Goal: Information Seeking & Learning: Find specific fact

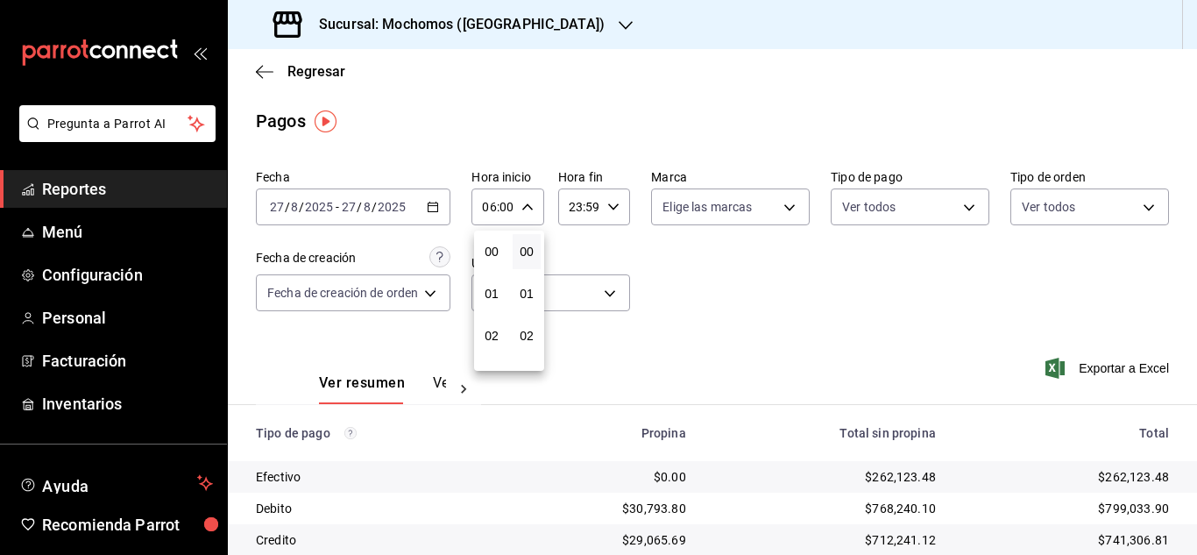
scroll to position [175, 0]
click at [84, 191] on div at bounding box center [598, 277] width 1197 height 555
click at [84, 191] on span "Reportes" at bounding box center [127, 189] width 171 height 24
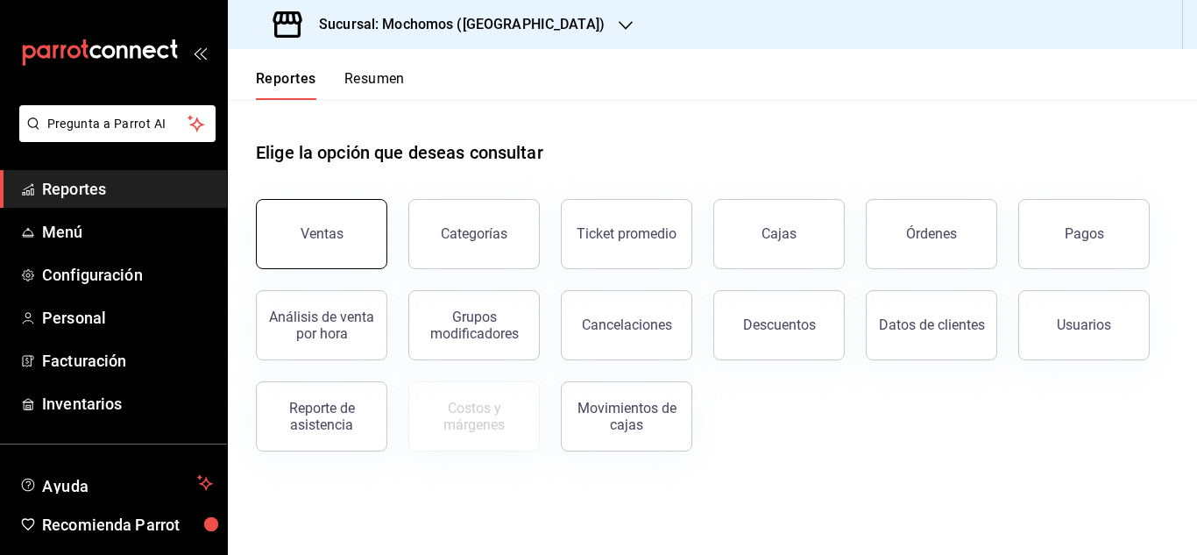
click at [358, 220] on button "Ventas" at bounding box center [321, 234] width 131 height 70
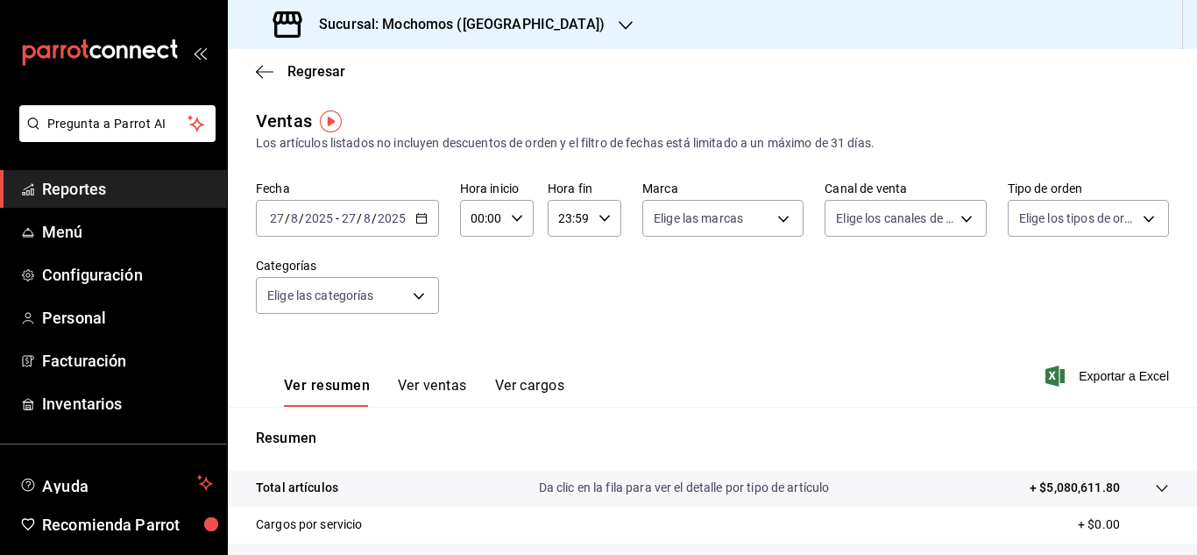
click at [423, 219] on icon "button" at bounding box center [421, 218] width 12 height 12
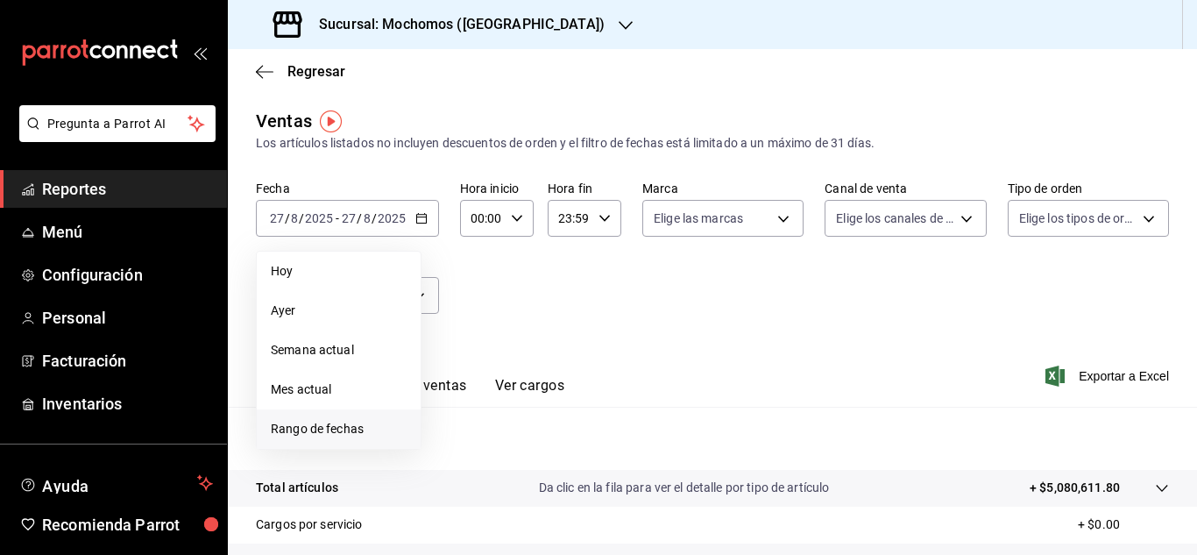
click at [329, 424] on span "Rango de fechas" at bounding box center [339, 429] width 136 height 18
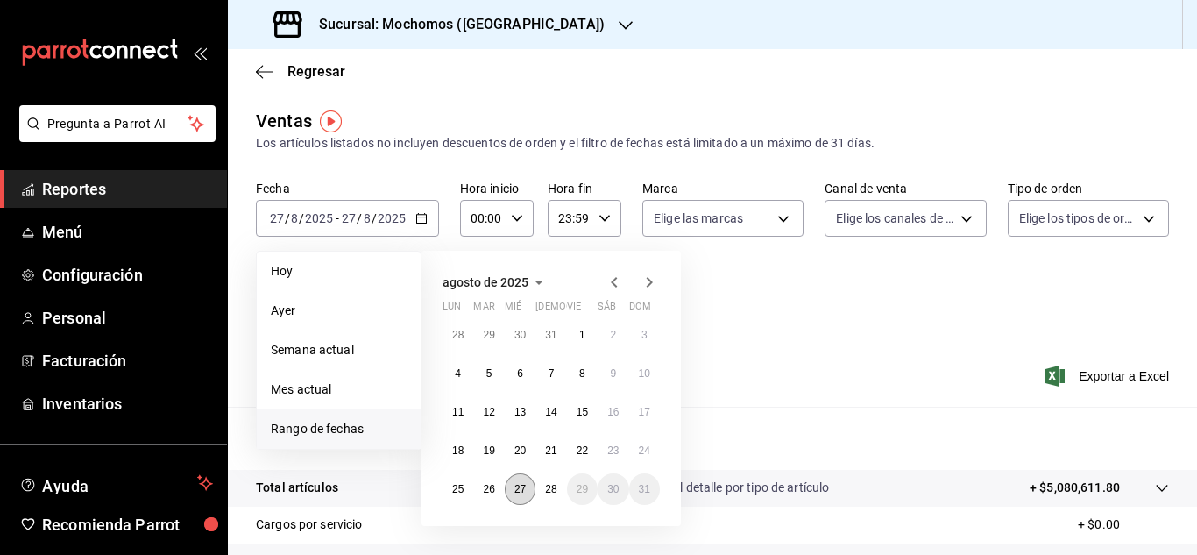
click at [526, 486] on abbr "27" at bounding box center [520, 489] width 11 height 12
click at [543, 486] on button "28" at bounding box center [551, 489] width 31 height 32
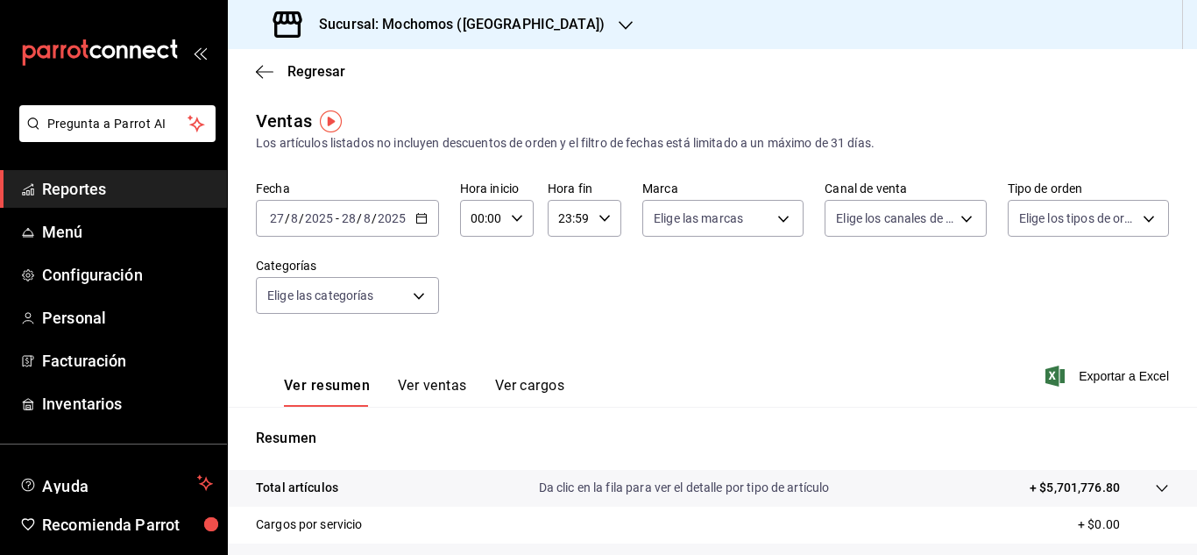
click at [518, 213] on icon "button" at bounding box center [517, 218] width 12 height 12
click at [481, 338] on span "04" at bounding box center [477, 344] width 8 height 14
type input "04:00"
click at [603, 220] on div at bounding box center [598, 277] width 1197 height 555
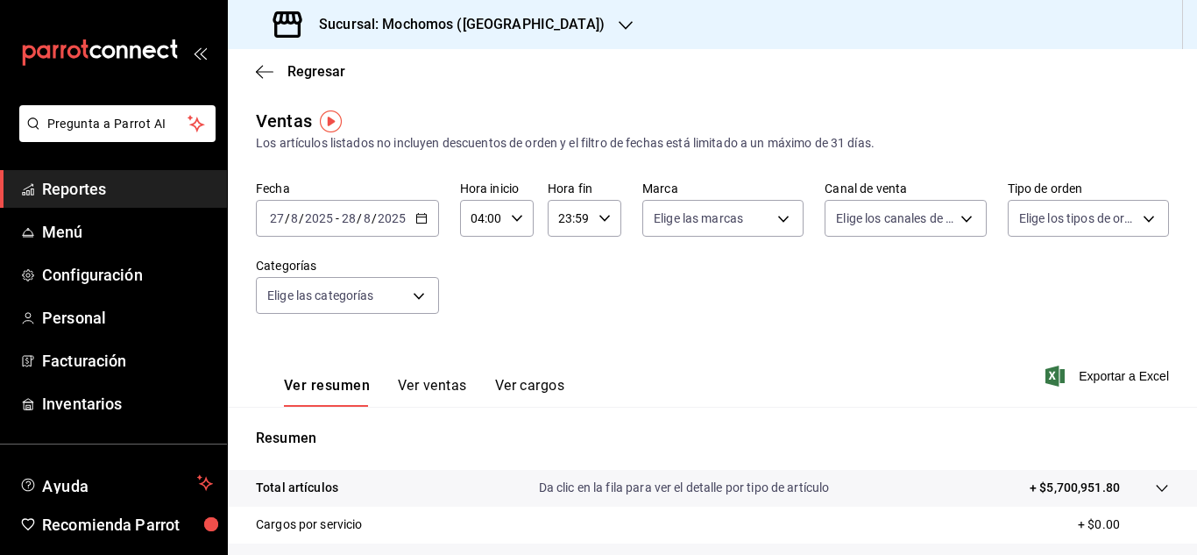
click at [603, 220] on icon "button" at bounding box center [605, 218] width 12 height 12
click at [559, 257] on span "04" at bounding box center [563, 256] width 8 height 14
type input "04:59"
click at [883, 330] on div at bounding box center [598, 277] width 1197 height 555
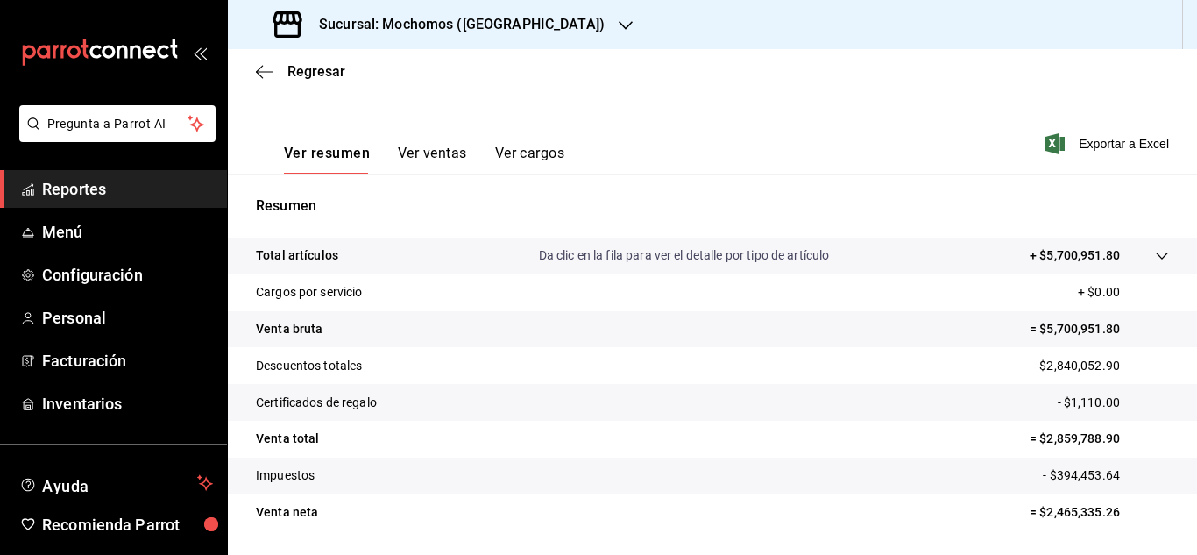
scroll to position [263, 0]
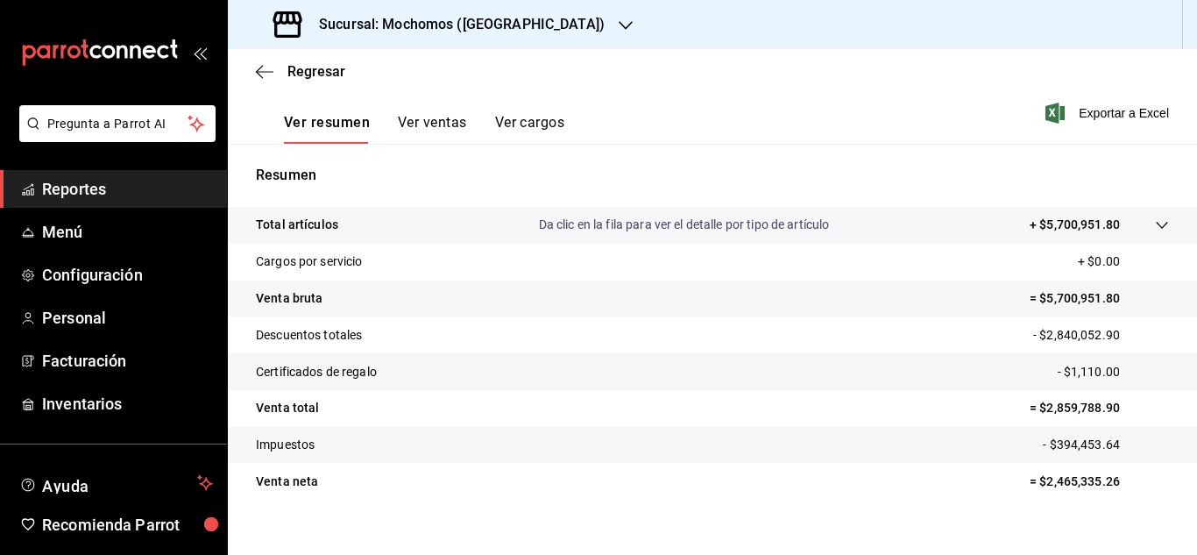
click at [1075, 408] on p "= $2,859,788.90" at bounding box center [1099, 408] width 139 height 18
drag, startPoint x: 1035, startPoint y: 404, endPoint x: 1111, endPoint y: 405, distance: 76.3
click at [1111, 405] on p "= $2,859,788.90" at bounding box center [1099, 408] width 139 height 18
copy p "2,859,788.90"
click at [91, 203] on link "Reportes" at bounding box center [113, 189] width 227 height 38
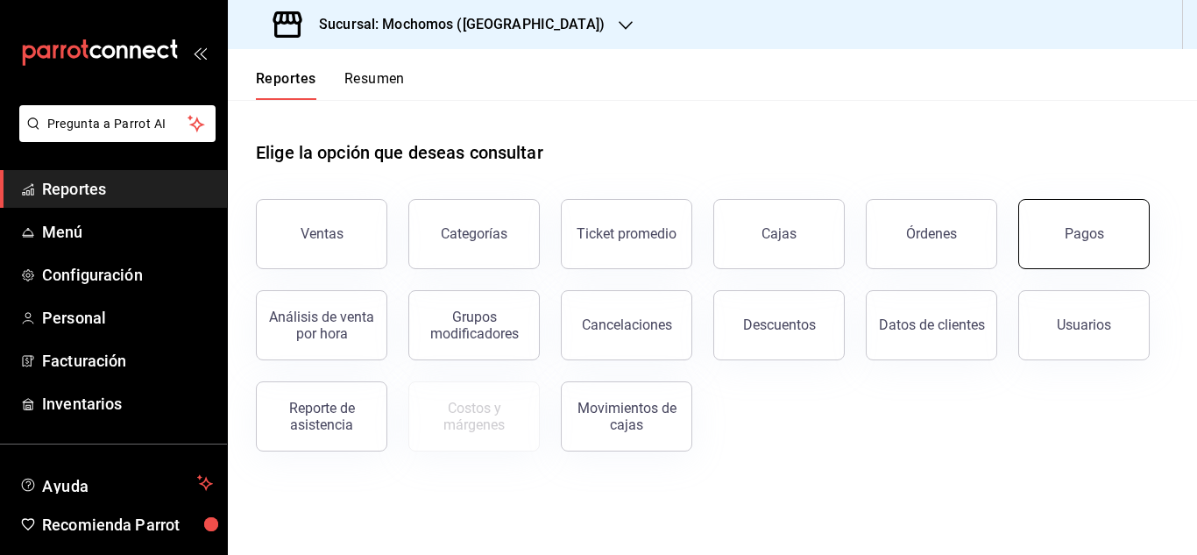
click at [1112, 246] on button "Pagos" at bounding box center [1083, 234] width 131 height 70
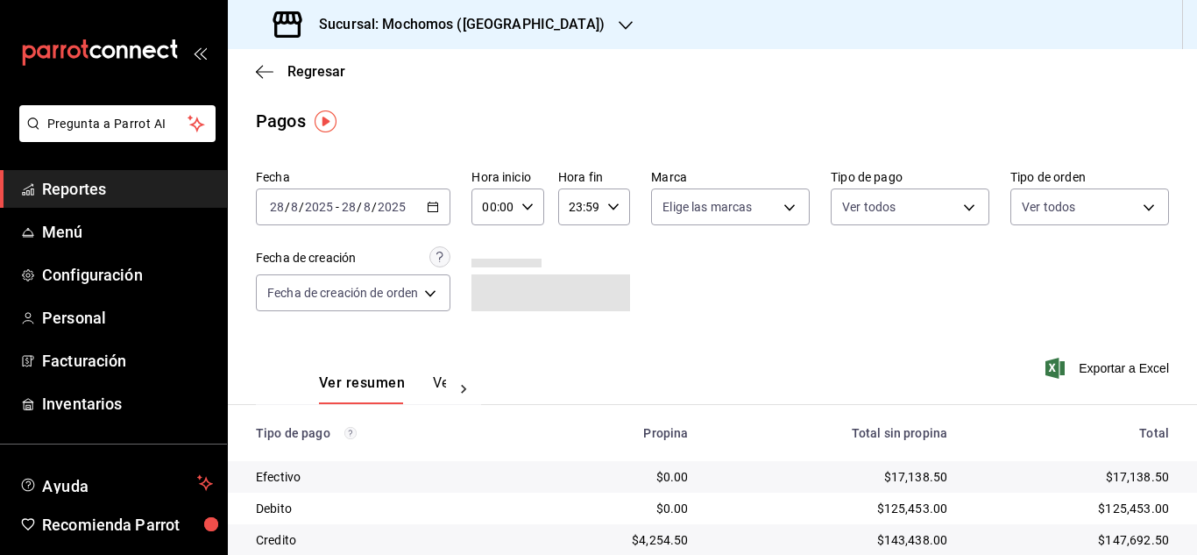
click at [438, 208] on icon "button" at bounding box center [433, 207] width 12 height 12
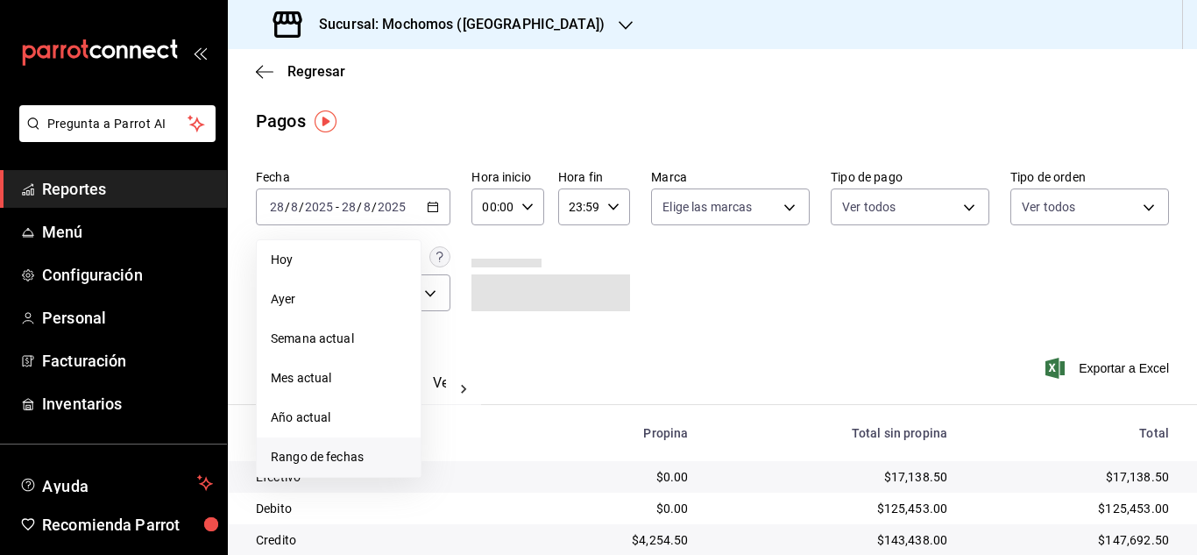
click at [340, 446] on li "Rango de fechas" at bounding box center [339, 456] width 164 height 39
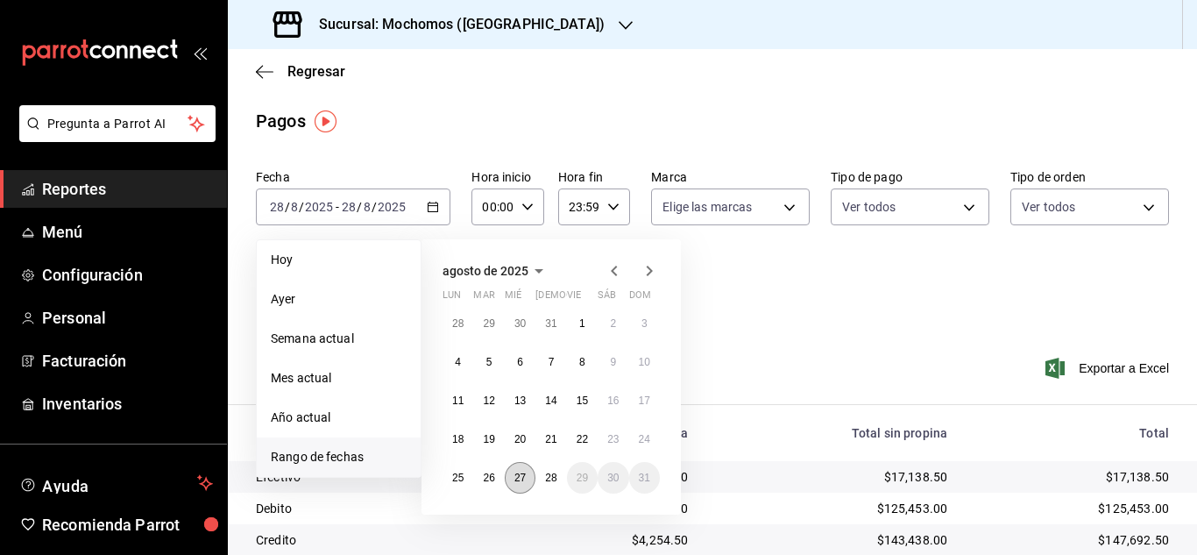
drag, startPoint x: 510, startPoint y: 480, endPoint x: 550, endPoint y: 481, distance: 40.3
click at [511, 480] on button "27" at bounding box center [520, 478] width 31 height 32
click at [550, 481] on abbr "28" at bounding box center [550, 478] width 11 height 12
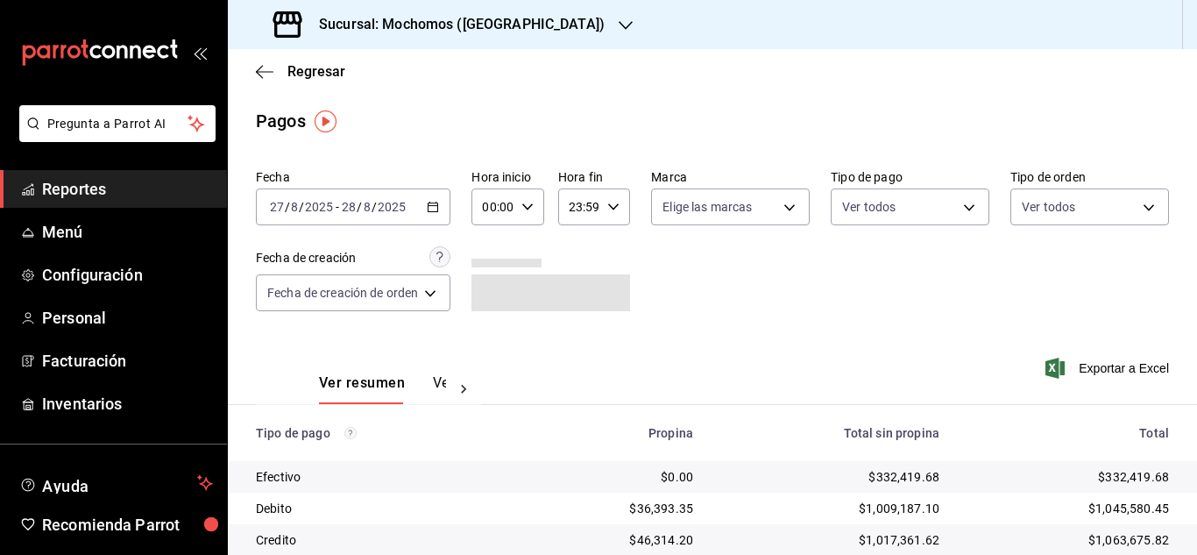
click at [534, 209] on div "00:00 Hora inicio" at bounding box center [508, 206] width 72 height 37
click at [495, 330] on span "02" at bounding box center [491, 336] width 7 height 14
click at [495, 329] on span "04" at bounding box center [491, 332] width 7 height 14
type input "04:00"
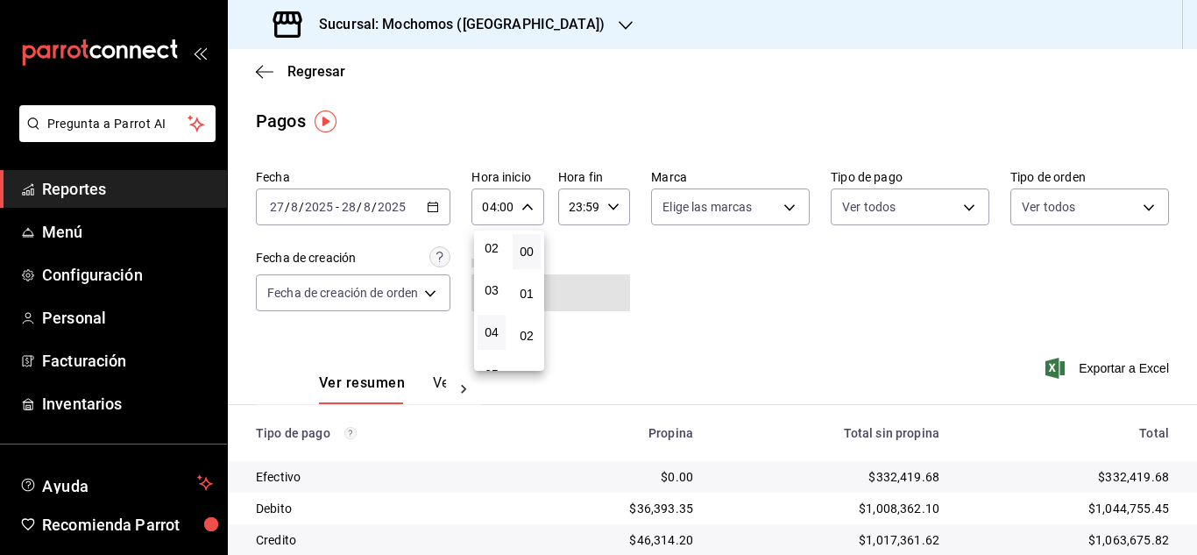
click at [884, 343] on div at bounding box center [598, 277] width 1197 height 555
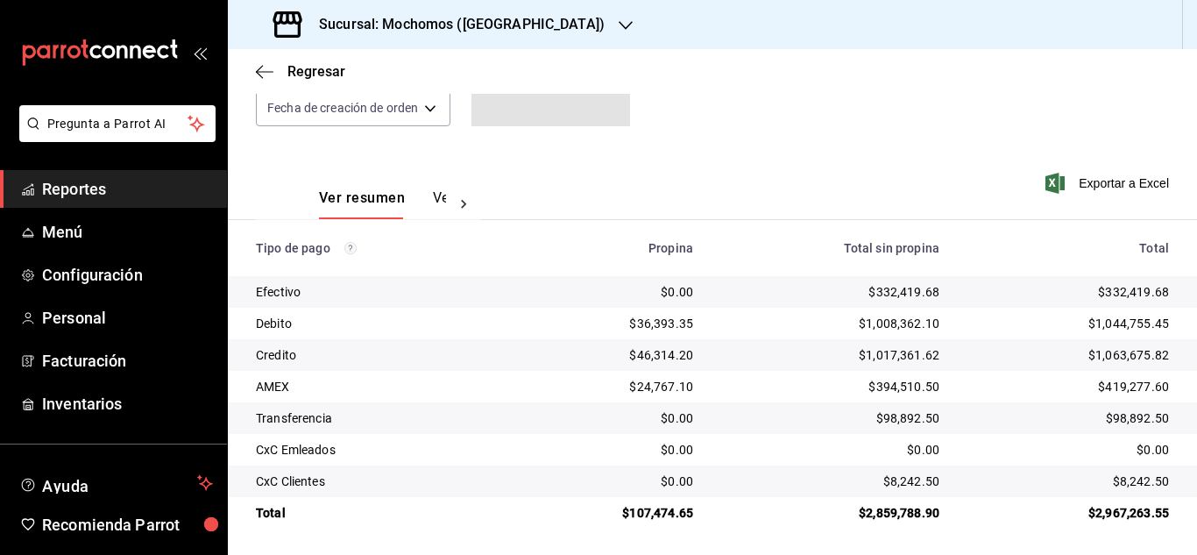
scroll to position [188, 0]
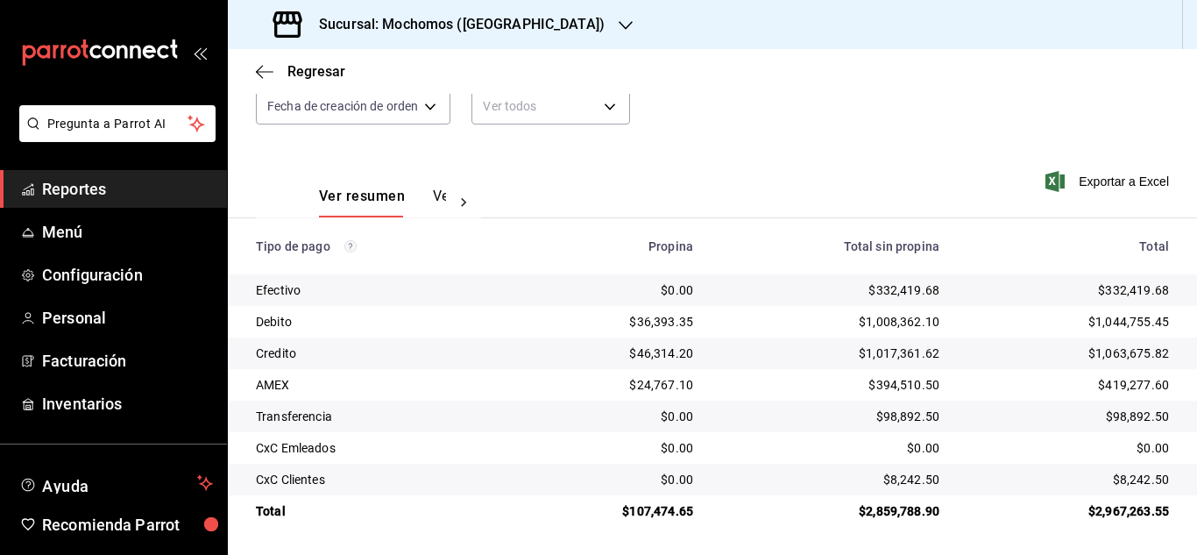
click at [1111, 290] on div "$332,419.68" at bounding box center [1069, 290] width 202 height 18
drag, startPoint x: 854, startPoint y: 512, endPoint x: 928, endPoint y: 525, distance: 75.7
click at [928, 525] on td "$2,859,788.90" at bounding box center [830, 511] width 246 height 32
click at [1115, 322] on div "$1,044,755.45" at bounding box center [1069, 322] width 202 height 18
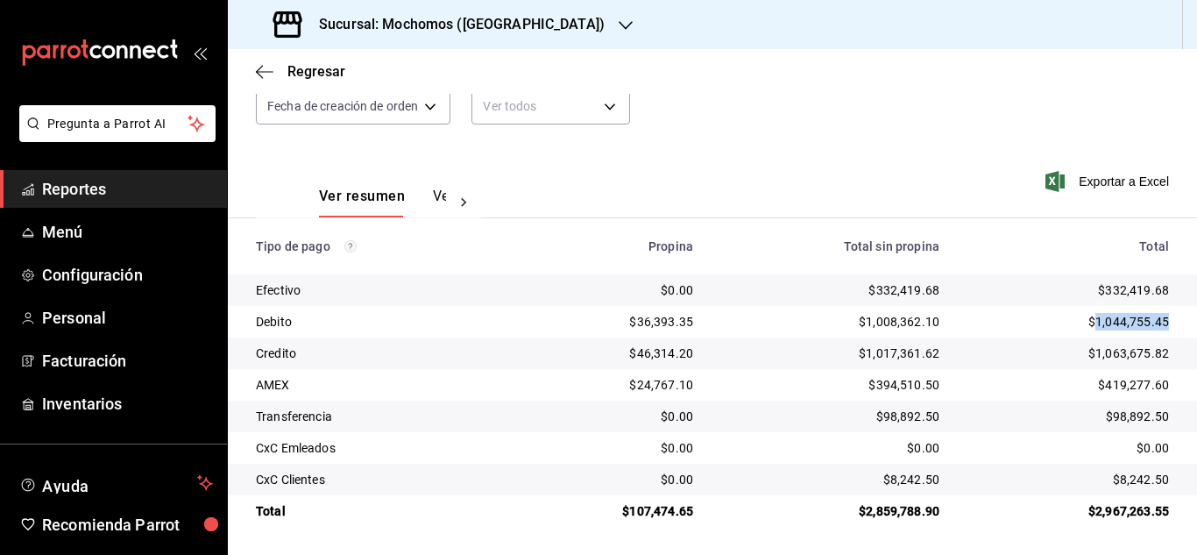
copy div "1,044,755.45"
click at [1105, 350] on div "$1,063,675.82" at bounding box center [1069, 353] width 202 height 18
copy div "1,063,675.82"
click at [654, 325] on div "$36,393.35" at bounding box center [609, 322] width 168 height 18
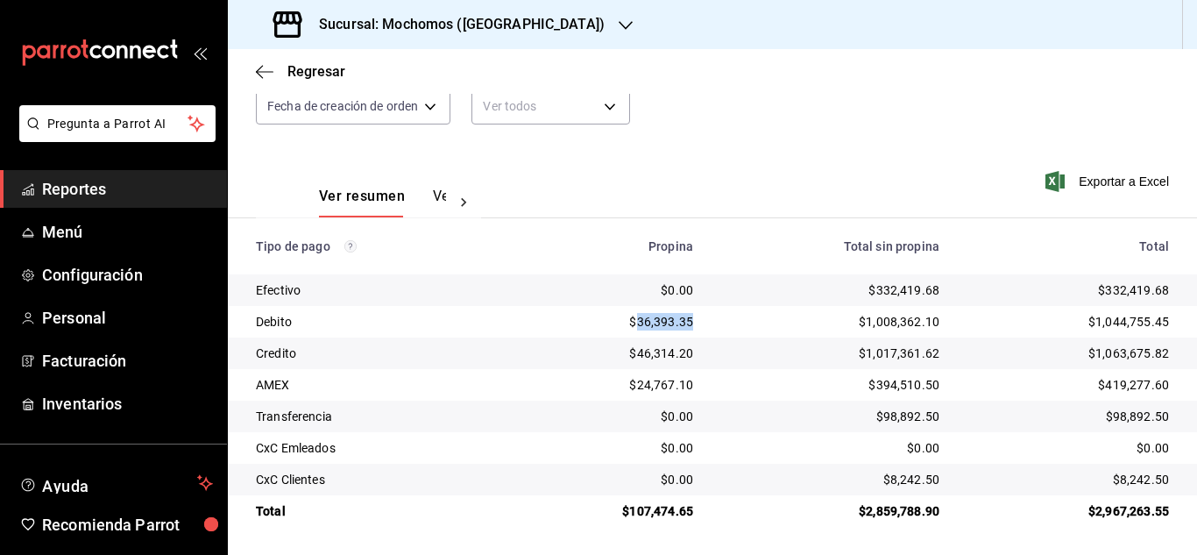
click at [654, 325] on div "$36,393.35" at bounding box center [609, 322] width 168 height 18
copy div "36,393.35"
click at [874, 317] on div "$1,008,362.10" at bounding box center [830, 322] width 218 height 18
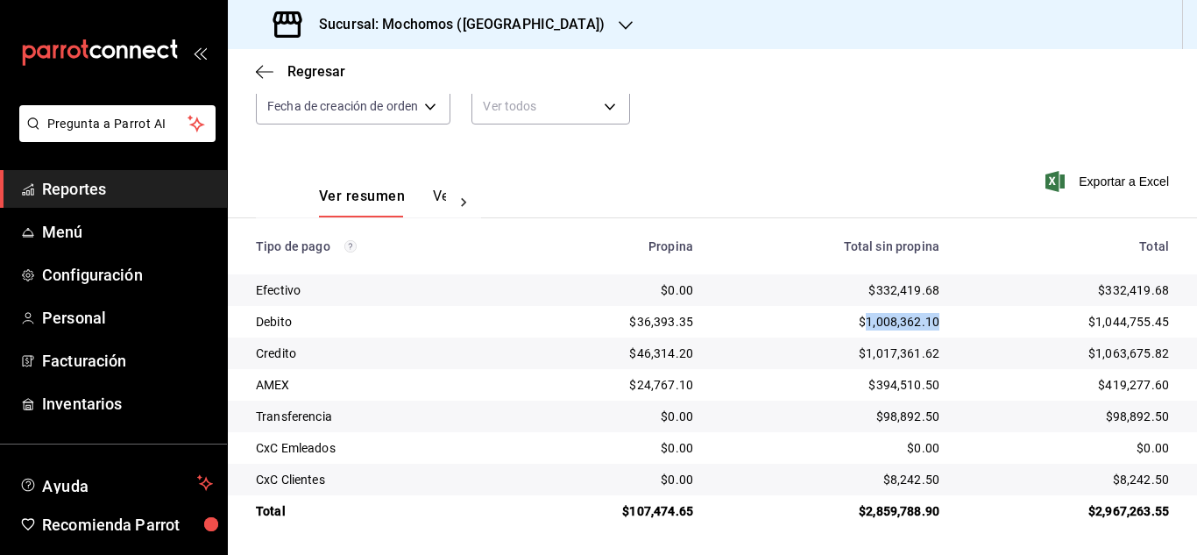
copy div "1,008,362.10"
click at [1113, 285] on div "$332,419.68" at bounding box center [1069, 290] width 202 height 18
click at [1150, 321] on div "$1,044,755.45" at bounding box center [1069, 322] width 202 height 18
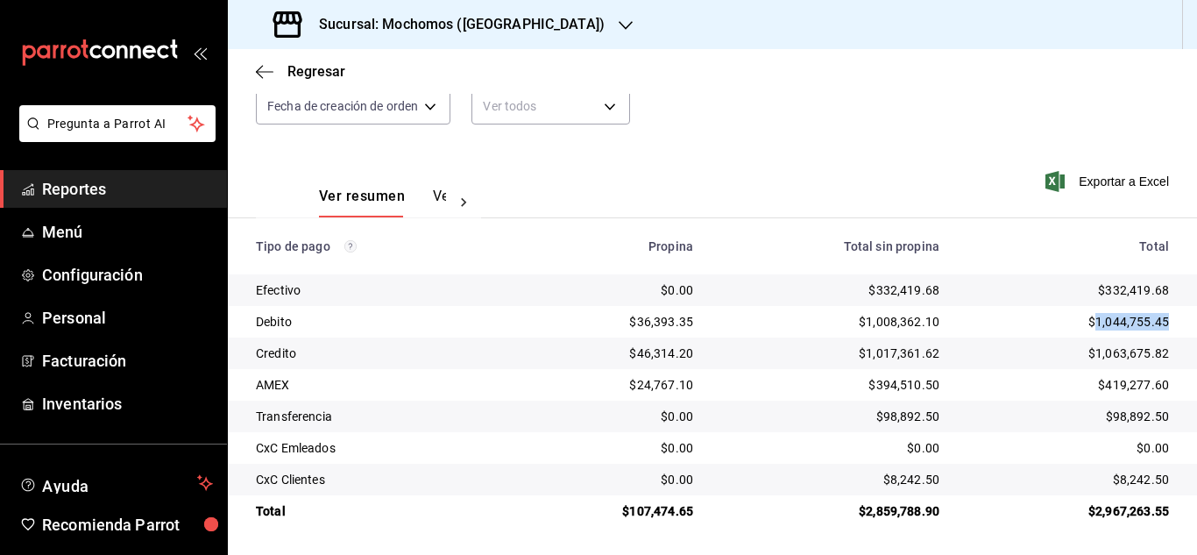
copy div "1,044,755.45"
click at [1122, 344] on div "$1,063,675.82" at bounding box center [1069, 353] width 202 height 18
copy div "1,063,675.82"
click at [669, 324] on div "$36,393.35" at bounding box center [609, 322] width 168 height 18
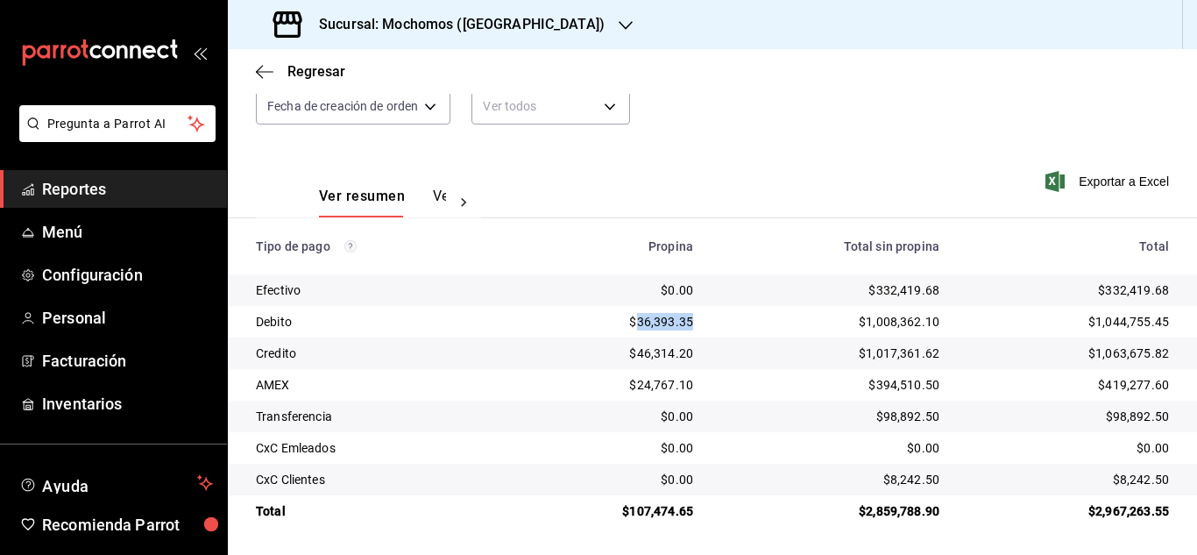
click at [669, 324] on div "$36,393.35" at bounding box center [609, 322] width 168 height 18
copy div "36,393.35"
click at [657, 347] on div "$46,314.20" at bounding box center [609, 353] width 168 height 18
click at [656, 343] on td "$46,314.20" at bounding box center [609, 353] width 196 height 32
click at [656, 351] on div "$46,314.20" at bounding box center [609, 353] width 168 height 18
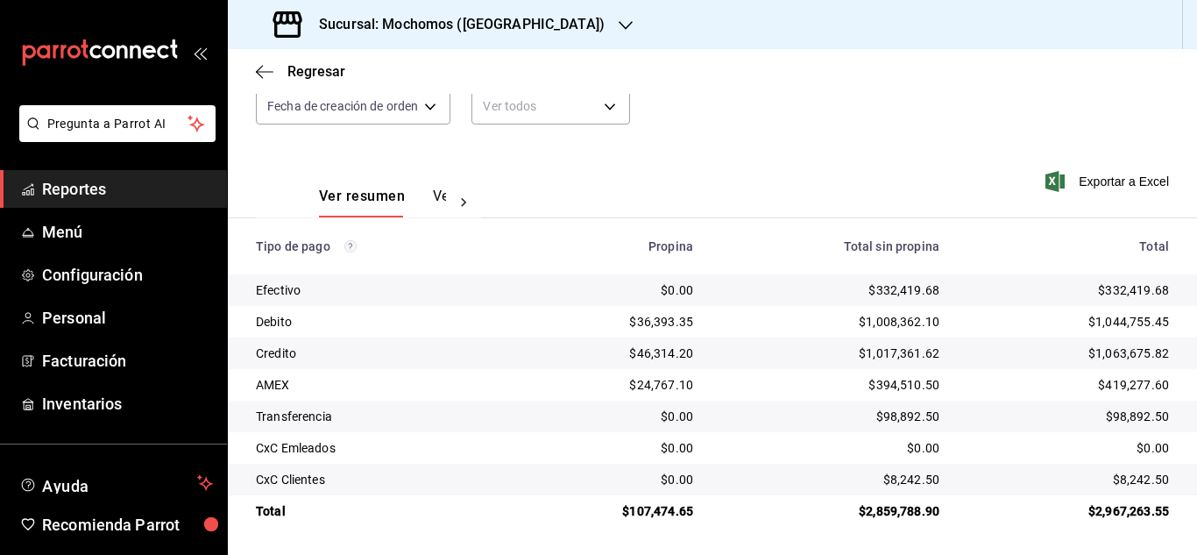
click at [656, 351] on div "$46,314.20" at bounding box center [609, 353] width 168 height 18
copy div "46,314.20"
